Goal: Check status: Check status

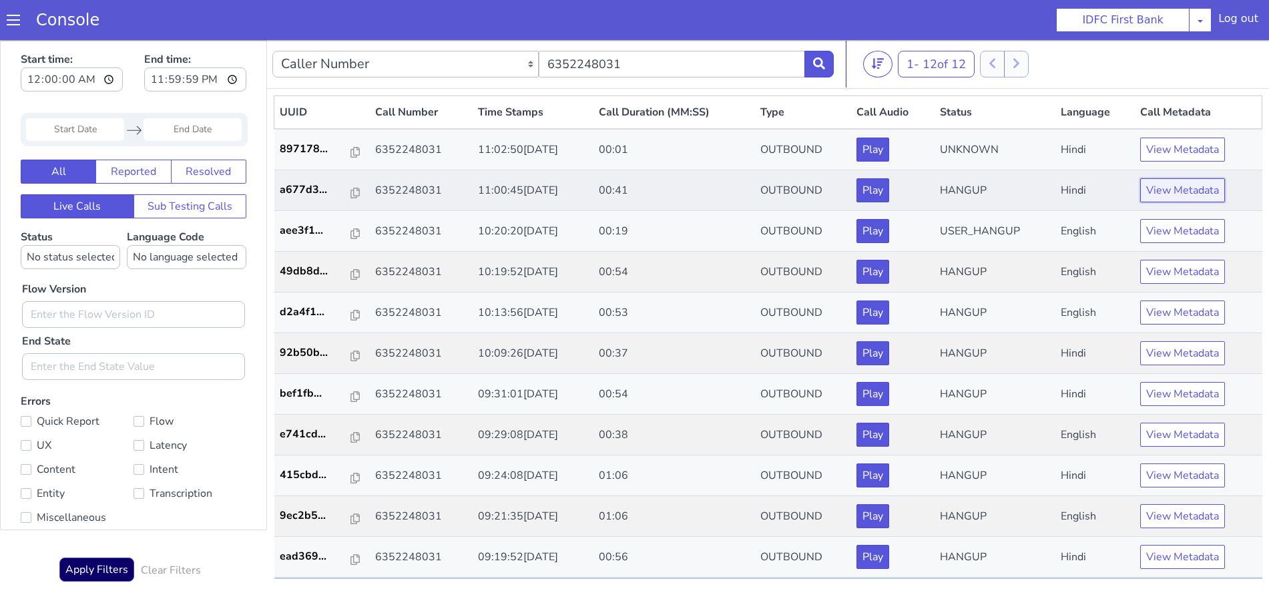
click at [1172, 191] on button "View Metadata" at bounding box center [1182, 190] width 85 height 24
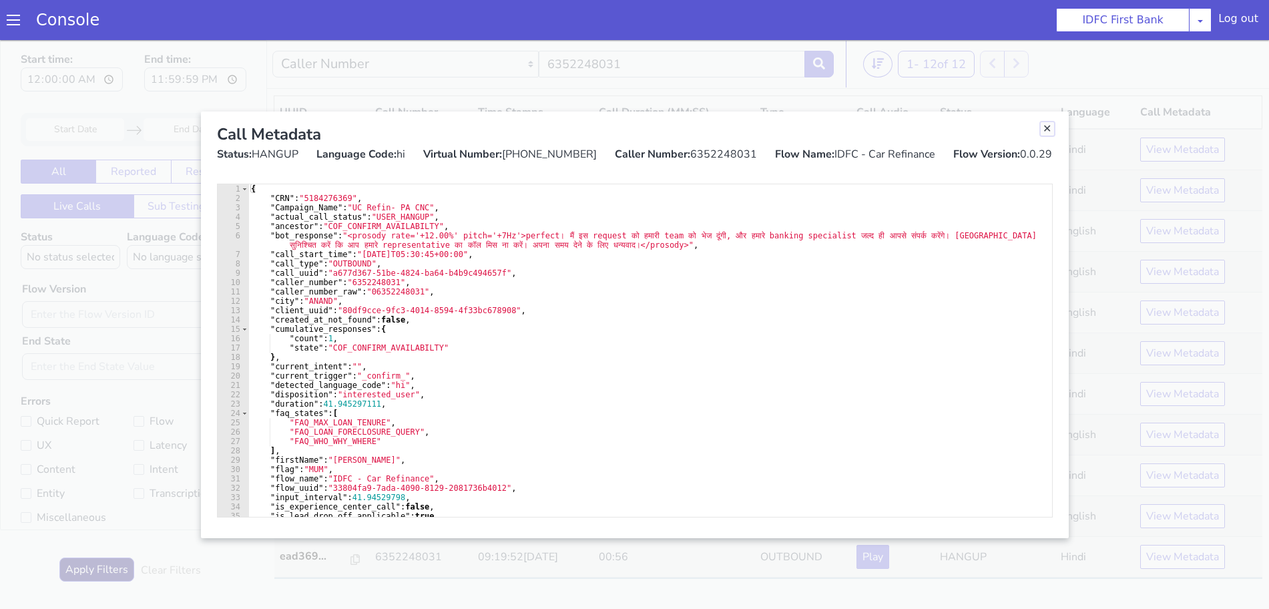
click at [1048, 128] on link "Close" at bounding box center [1047, 128] width 13 height 13
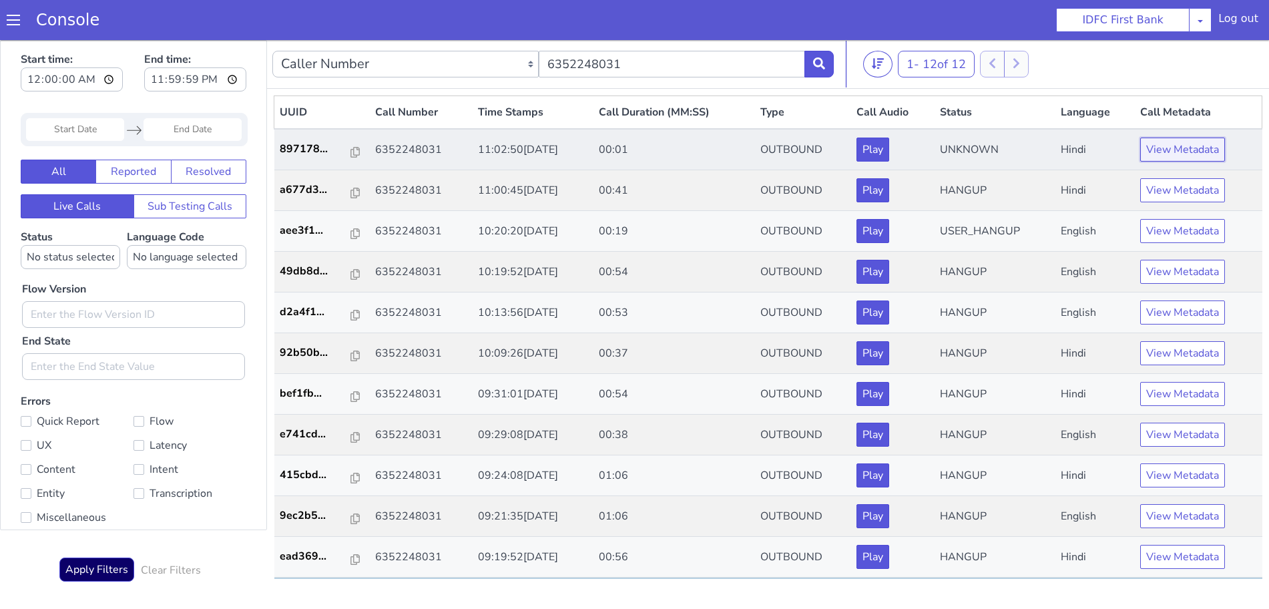
click at [1180, 148] on button "View Metadata" at bounding box center [1182, 150] width 85 height 24
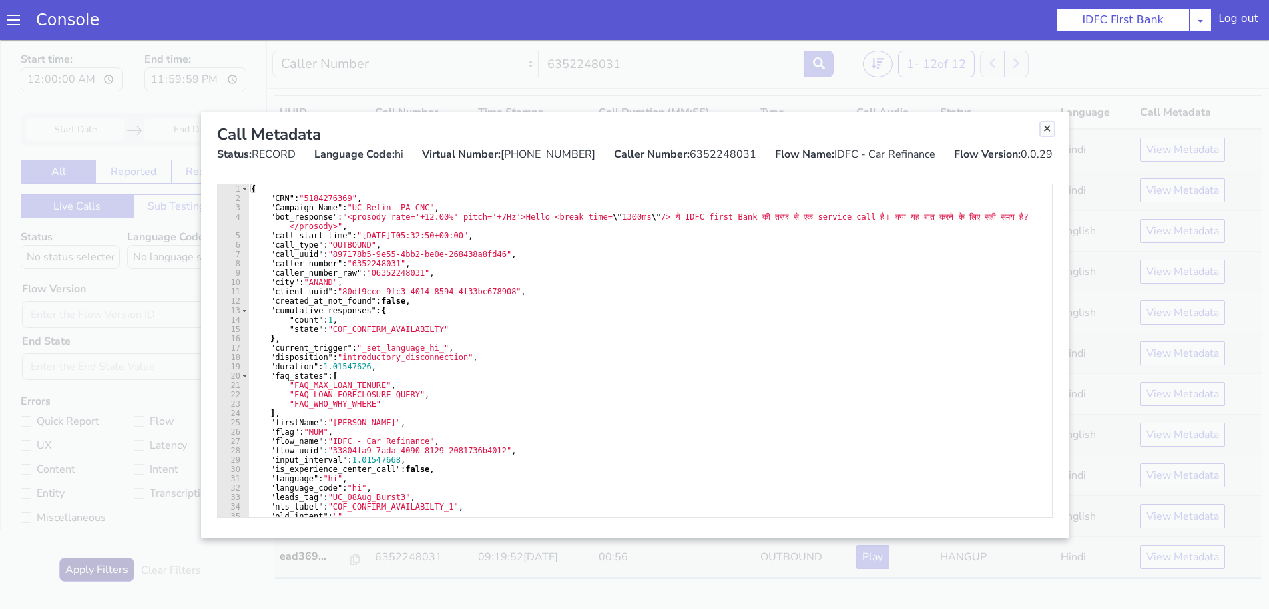
click at [1052, 132] on link "Close" at bounding box center [1047, 128] width 13 height 13
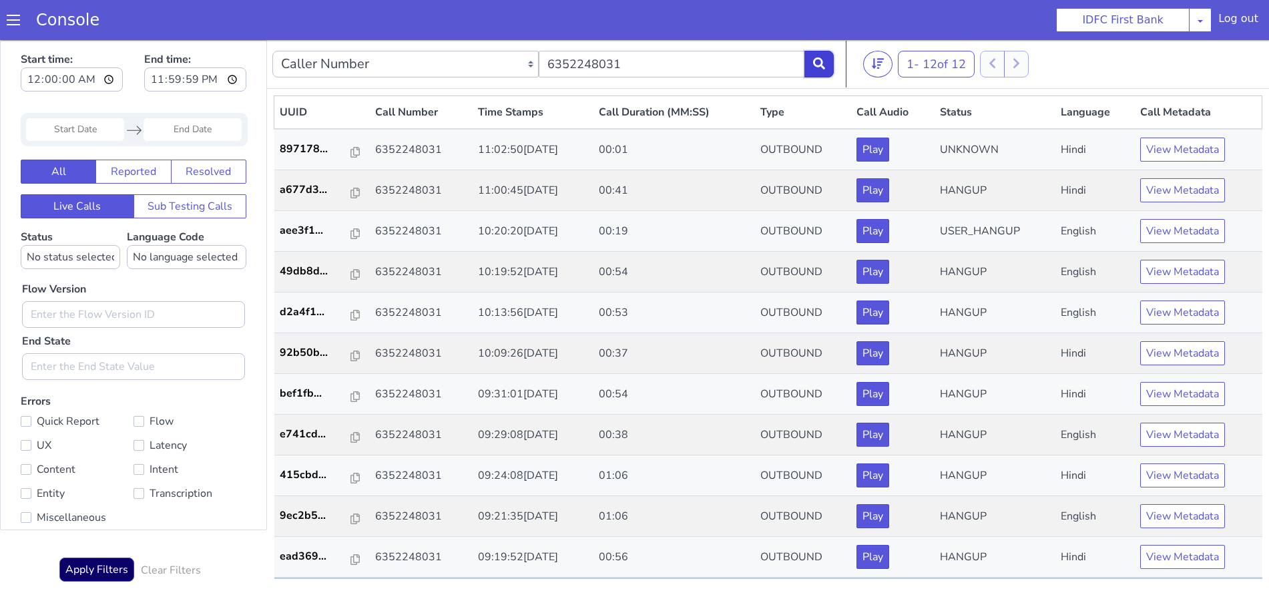
click at [817, 56] on button at bounding box center [819, 64] width 29 height 27
click at [1169, 192] on button "View Metadata" at bounding box center [1182, 190] width 85 height 24
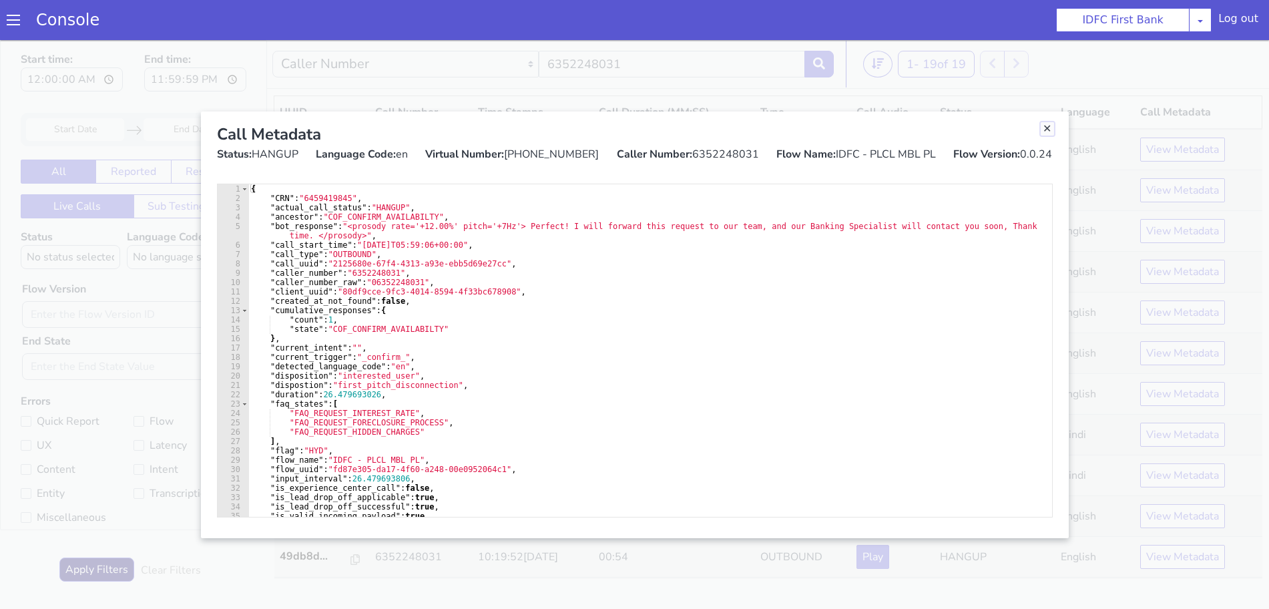
click at [1046, 128] on link "Close" at bounding box center [1047, 128] width 13 height 13
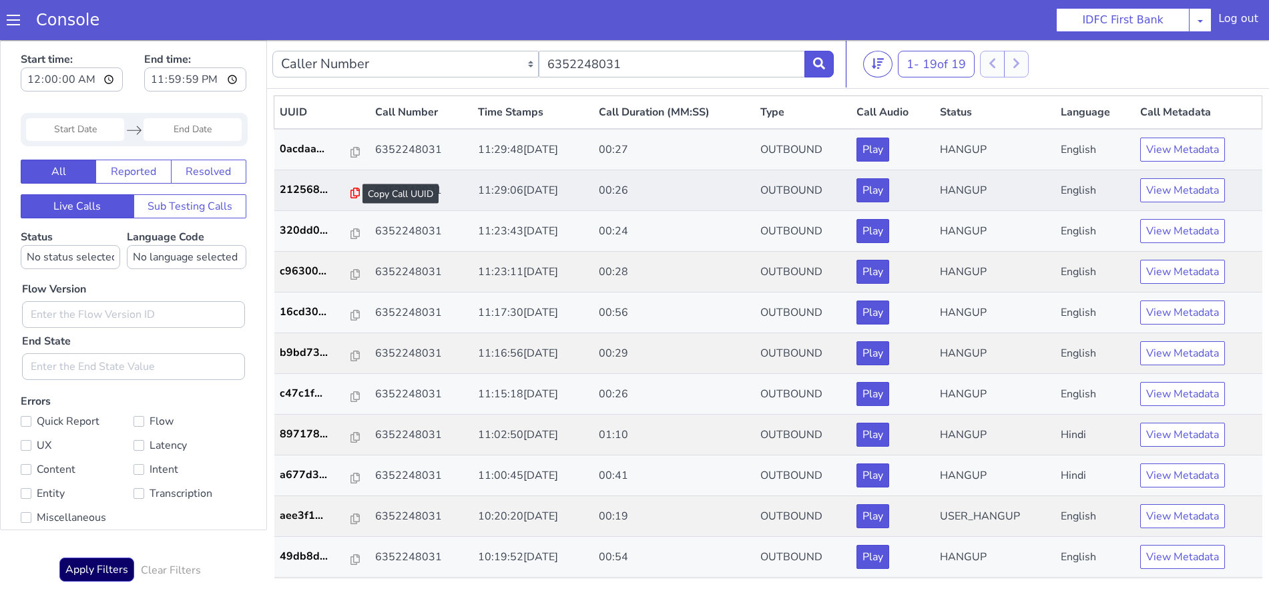
click at [351, 193] on icon at bounding box center [355, 193] width 9 height 11
